Goal: Task Accomplishment & Management: Use online tool/utility

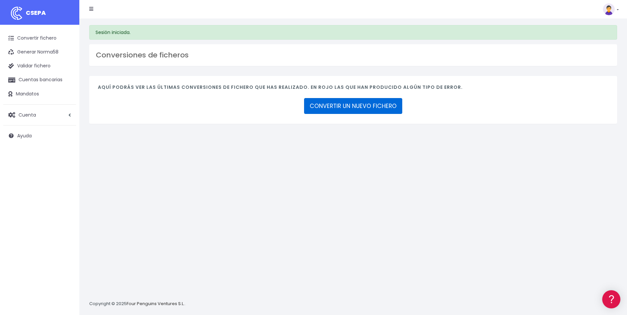
click at [321, 111] on link "CONVERTIR UN NUEVO FICHERO" at bounding box center [353, 106] width 98 height 16
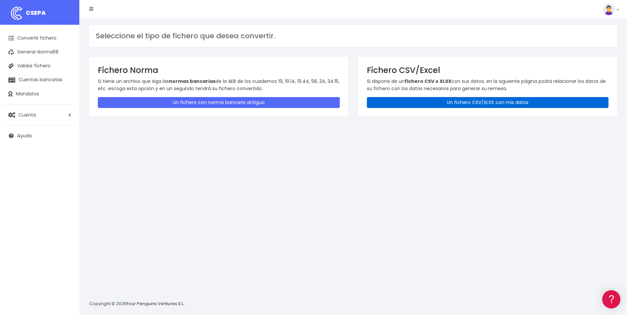
click at [410, 103] on link "Un fichero CSV/XLSX con mis datos" at bounding box center [488, 102] width 242 height 11
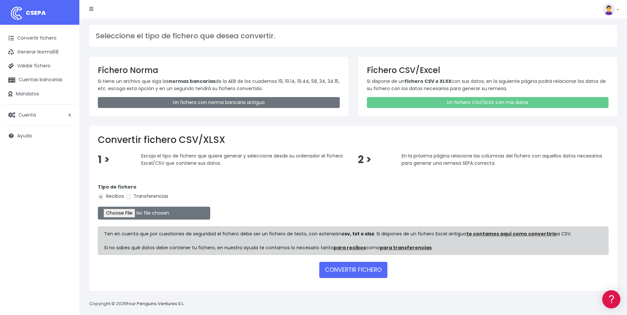
click at [133, 195] on label "Transferencias" at bounding box center [146, 196] width 43 height 7
click at [131, 195] on input "Transferencias" at bounding box center [128, 197] width 6 height 6
radio input "true"
click at [128, 211] on input "file" at bounding box center [154, 213] width 112 height 13
type input "C:\fakepath\REEMBOLSO 0535 W2M CORPORATE 3074,31.csv"
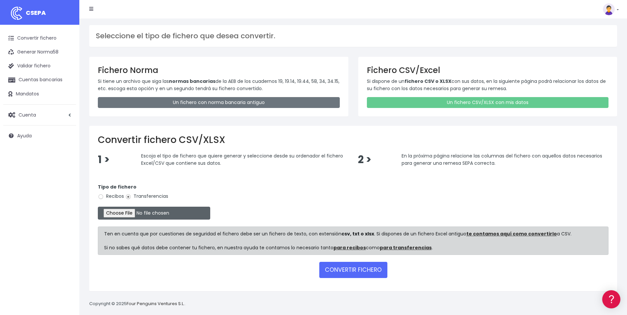
click at [138, 214] on input "file" at bounding box center [154, 213] width 112 height 13
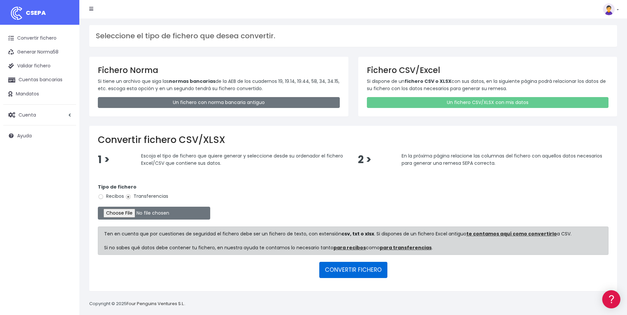
click at [368, 273] on button "CONVERTIR FICHERO" at bounding box center [353, 270] width 68 height 16
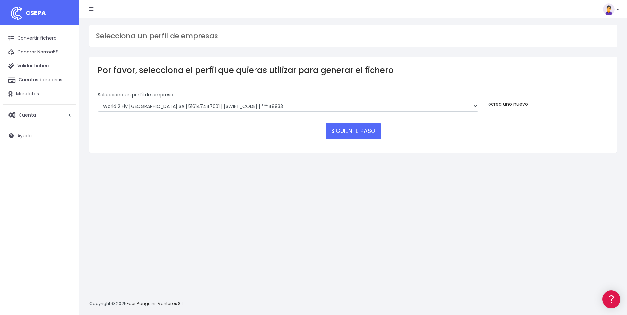
click at [526, 107] on link "crea uno nuevo" at bounding box center [509, 104] width 37 height 7
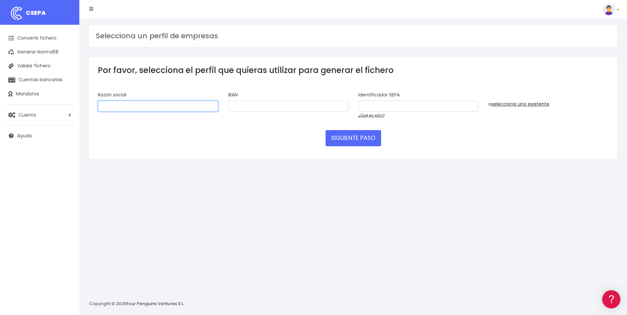
click at [184, 103] on input "text" at bounding box center [158, 106] width 120 height 11
type input "W2M CORPORATE"
type input "ES2900815138640001267332"
type input "B01694579"
click at [370, 135] on button "SIGUIENTE PASO" at bounding box center [354, 138] width 56 height 16
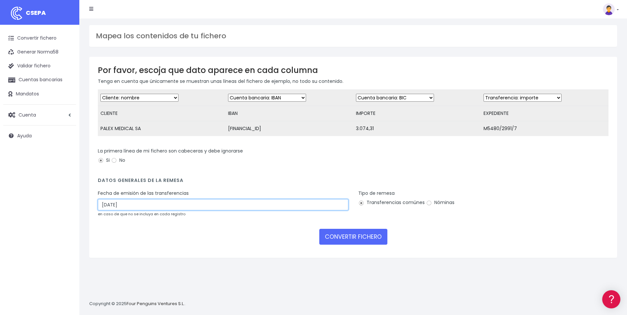
click at [179, 206] on input "[DATE]" at bounding box center [223, 204] width 251 height 11
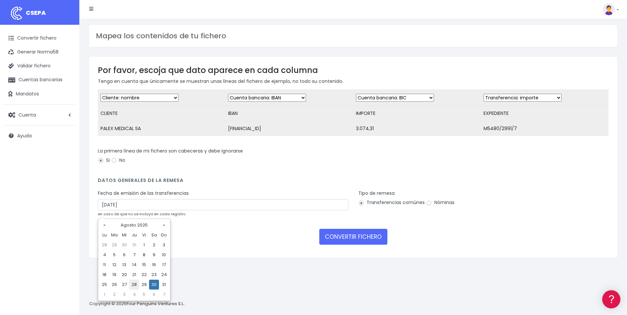
click at [135, 286] on td "28" at bounding box center [134, 285] width 10 height 10
type input "[DATE]"
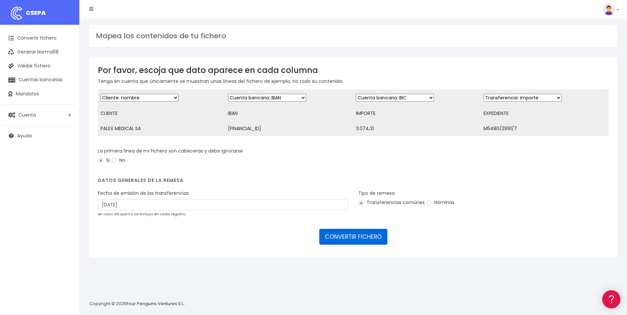
click at [344, 243] on button "CONVERTIR FICHERO" at bounding box center [353, 237] width 68 height 16
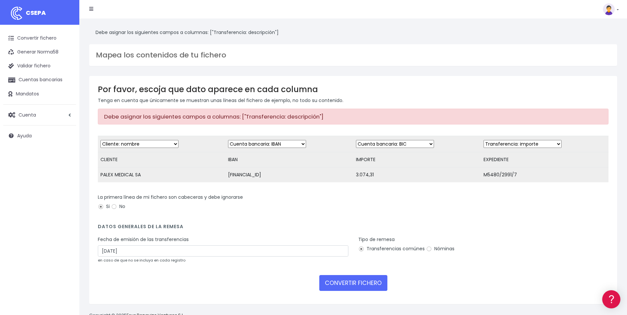
click at [343, 223] on form "Desechar campo Cliente: nombre Cliente: DNI Cliente: Email Cliente: referencia …" at bounding box center [353, 216] width 511 height 160
click at [398, 143] on select "Desechar campo Cliente: nombre Cliente: DNI Cliente: Email Cliente: referencia …" at bounding box center [395, 144] width 78 height 8
select select "amount"
click at [356, 140] on select "Desechar campo Cliente: nombre Cliente: DNI Cliente: Email Cliente: referencia …" at bounding box center [395, 144] width 78 height 8
click at [533, 145] on select "Desechar campo Cliente: nombre Cliente: DNI Cliente: Email Cliente: referencia …" at bounding box center [523, 144] width 78 height 8
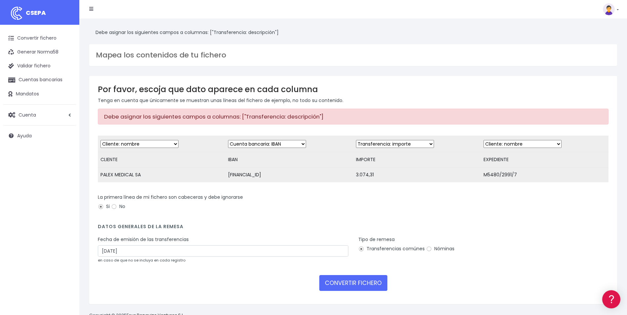
click at [484, 140] on select "Desechar campo Cliente: nombre Cliente: DNI Cliente: Email Cliente: referencia …" at bounding box center [523, 144] width 78 height 8
click at [532, 145] on select "Desechar campo Cliente: nombre Cliente: DNI Cliente: Email Cliente: referencia …" at bounding box center [523, 144] width 78 height 8
select select "description"
click at [484, 140] on select "Desechar campo Cliente: nombre Cliente: DNI Cliente: Email Cliente: referencia …" at bounding box center [523, 144] width 78 height 8
click at [430, 213] on div "La primera línea de mi fichero son cabeceras y debe ignorarse Si No" at bounding box center [353, 203] width 511 height 19
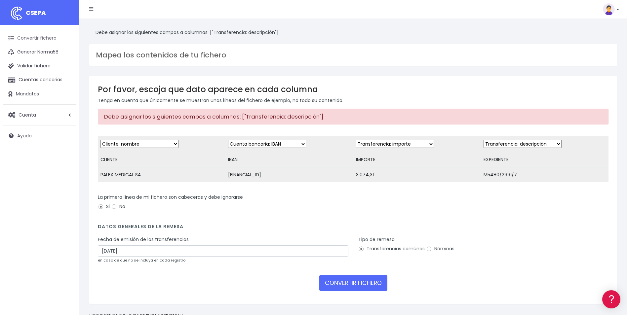
click at [30, 38] on link "Convertir fichero" at bounding box center [39, 38] width 73 height 14
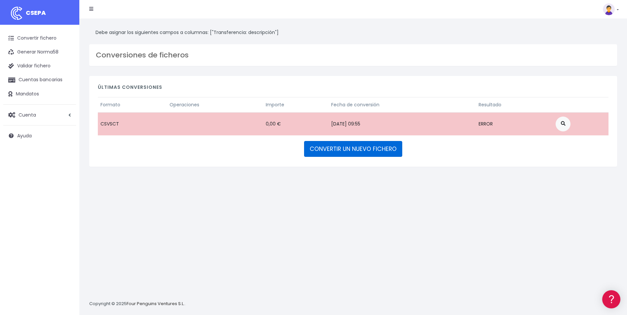
click at [331, 148] on link "CONVERTIR UN NUEVO FICHERO" at bounding box center [353, 149] width 98 height 16
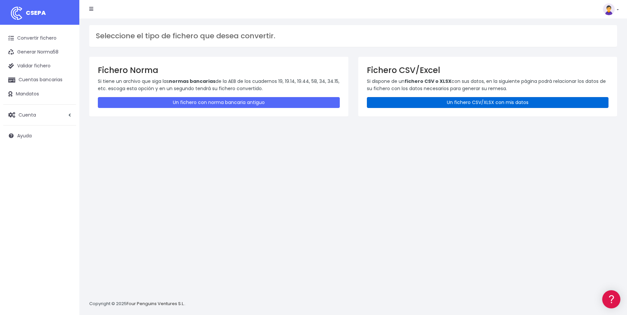
click at [431, 101] on link "Un fichero CSV/XLSX con mis datos" at bounding box center [488, 102] width 242 height 11
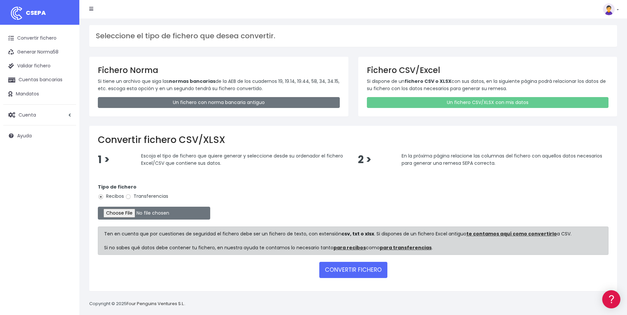
click at [137, 196] on label "Transferencias" at bounding box center [146, 196] width 43 height 7
click at [131, 196] on input "Transferencias" at bounding box center [128, 197] width 6 height 6
radio input "true"
click at [133, 213] on input "file" at bounding box center [154, 213] width 112 height 13
type input "C:\fakepath\REEMBOLSO 0535 W2M CORPORATE 3074,31.csv"
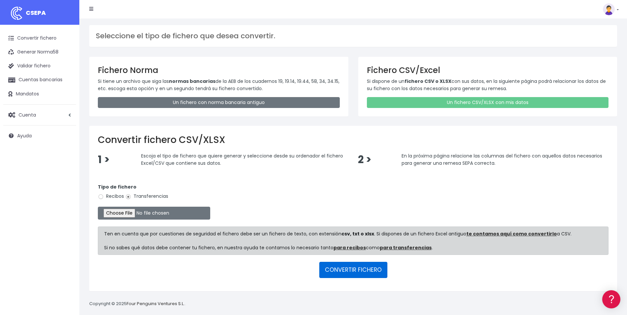
click at [365, 269] on button "CONVERTIR FICHERO" at bounding box center [353, 270] width 68 height 16
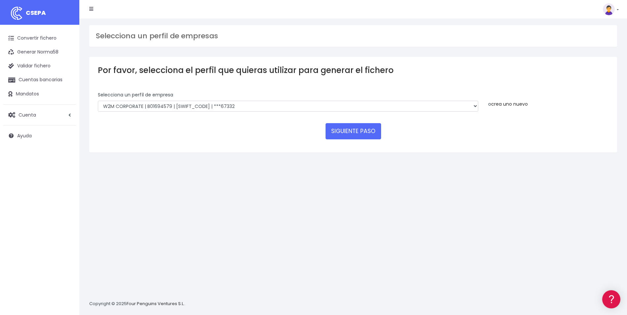
click at [516, 102] on link "crea uno nuevo" at bounding box center [509, 104] width 37 height 7
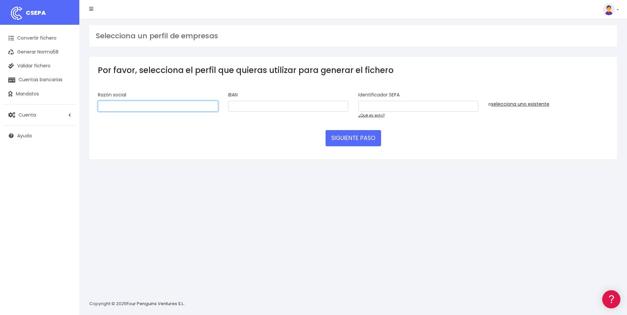
click at [185, 111] on input "text" at bounding box center [158, 106] width 120 height 11
type input "W2M CORPORATE"
type input "ES2900815138640001267332"
type input "B01694579"
click at [353, 141] on button "SIGUIENTE PASO" at bounding box center [354, 138] width 56 height 16
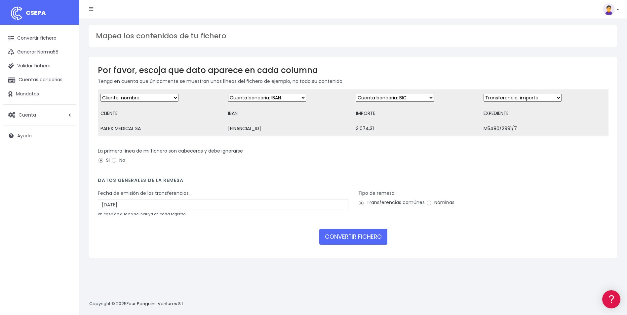
click at [390, 98] on select "Desechar campo Cliente: nombre Cliente: DNI Cliente: Email Cliente: referencia …" at bounding box center [395, 98] width 78 height 8
select select "amount"
click at [356, 94] on select "Desechar campo Cliente: nombre Cliente: DNI Cliente: Email Cliente: referencia …" at bounding box center [395, 98] width 78 height 8
click at [512, 97] on select "Desechar campo Cliente: nombre Cliente: DNI Cliente: Email Cliente: referencia …" at bounding box center [523, 98] width 78 height 8
select select "description"
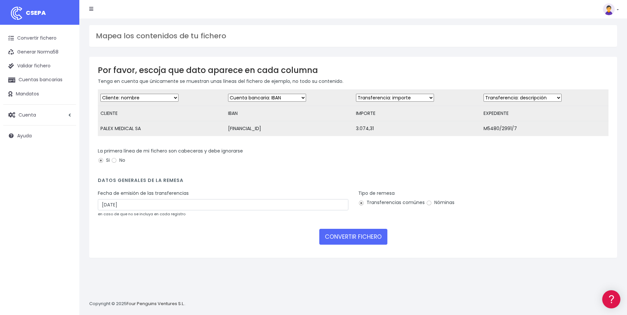
click at [484, 94] on select "Desechar campo Cliente: nombre Cliente: DNI Cliente: Email Cliente: referencia …" at bounding box center [523, 98] width 78 height 8
click at [411, 163] on div "La primera línea de mi fichero son cabeceras y debe ignorarse Si No" at bounding box center [353, 157] width 511 height 19
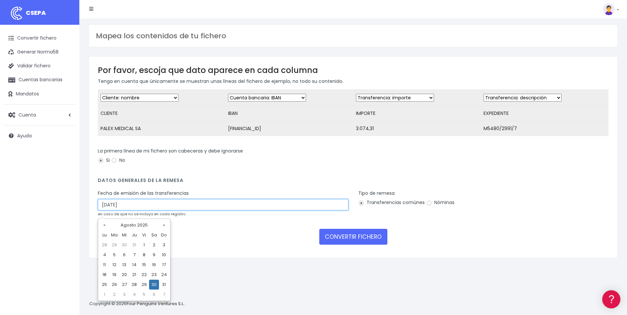
click at [233, 211] on input "30/08/2025" at bounding box center [223, 204] width 251 height 11
click at [135, 287] on td "28" at bounding box center [134, 285] width 10 height 10
type input "28/08/2025"
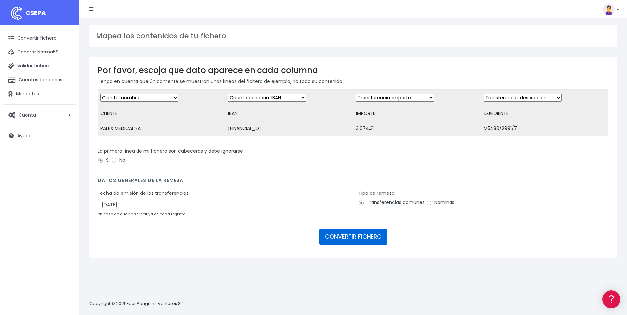
click at [334, 244] on button "CONVERTIR FICHERO" at bounding box center [353, 237] width 68 height 16
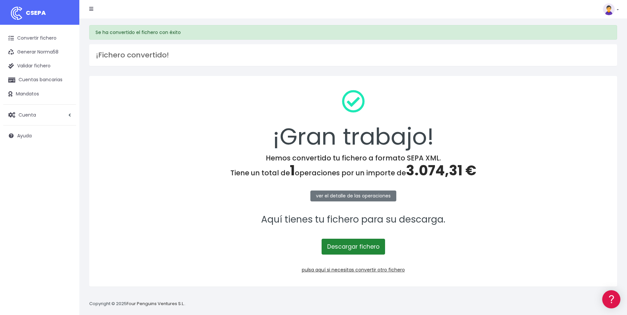
click at [367, 247] on link "Descargar fichero" at bounding box center [353, 247] width 63 height 16
